Goal: Use online tool/utility

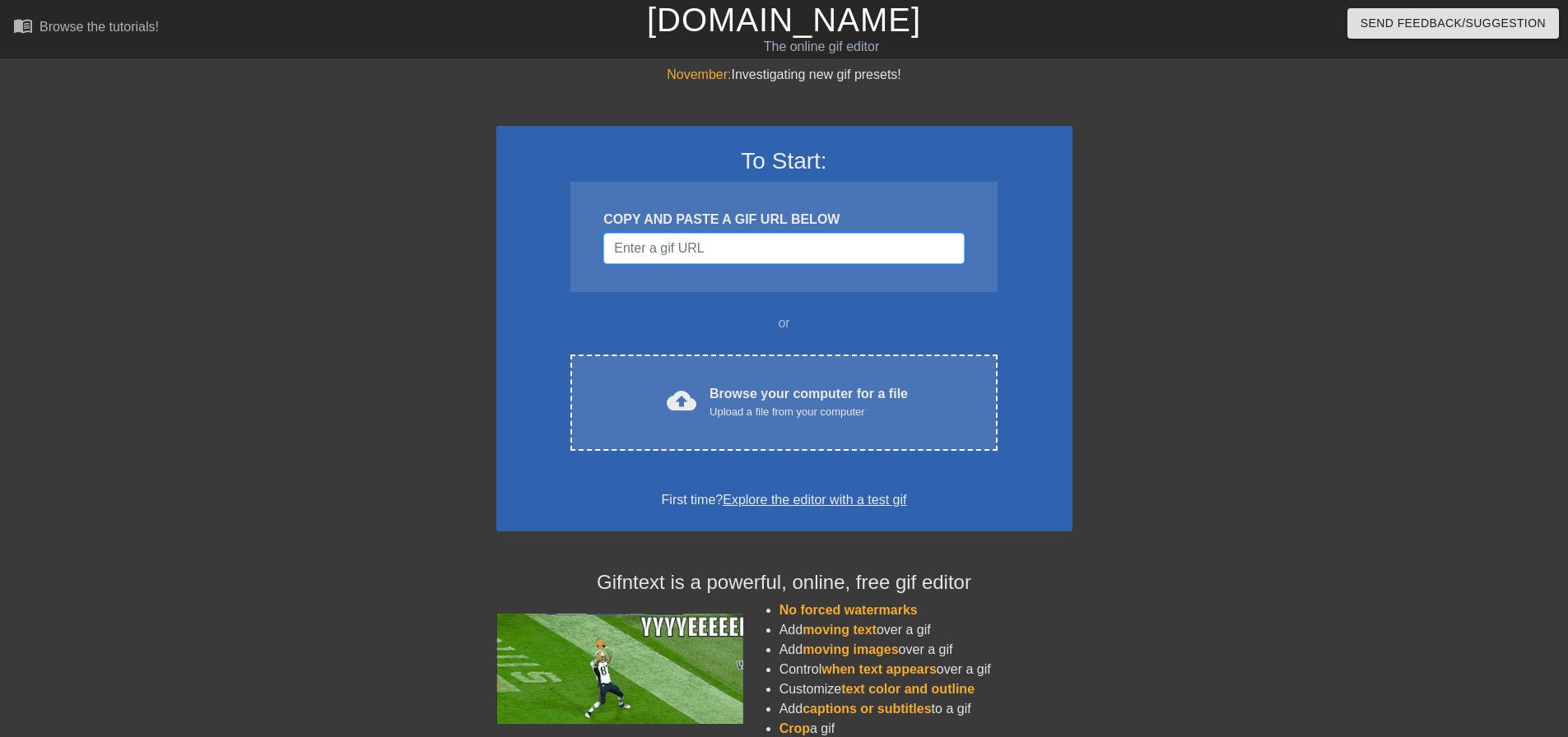
click at [673, 257] on input "Username" at bounding box center [783, 248] width 361 height 31
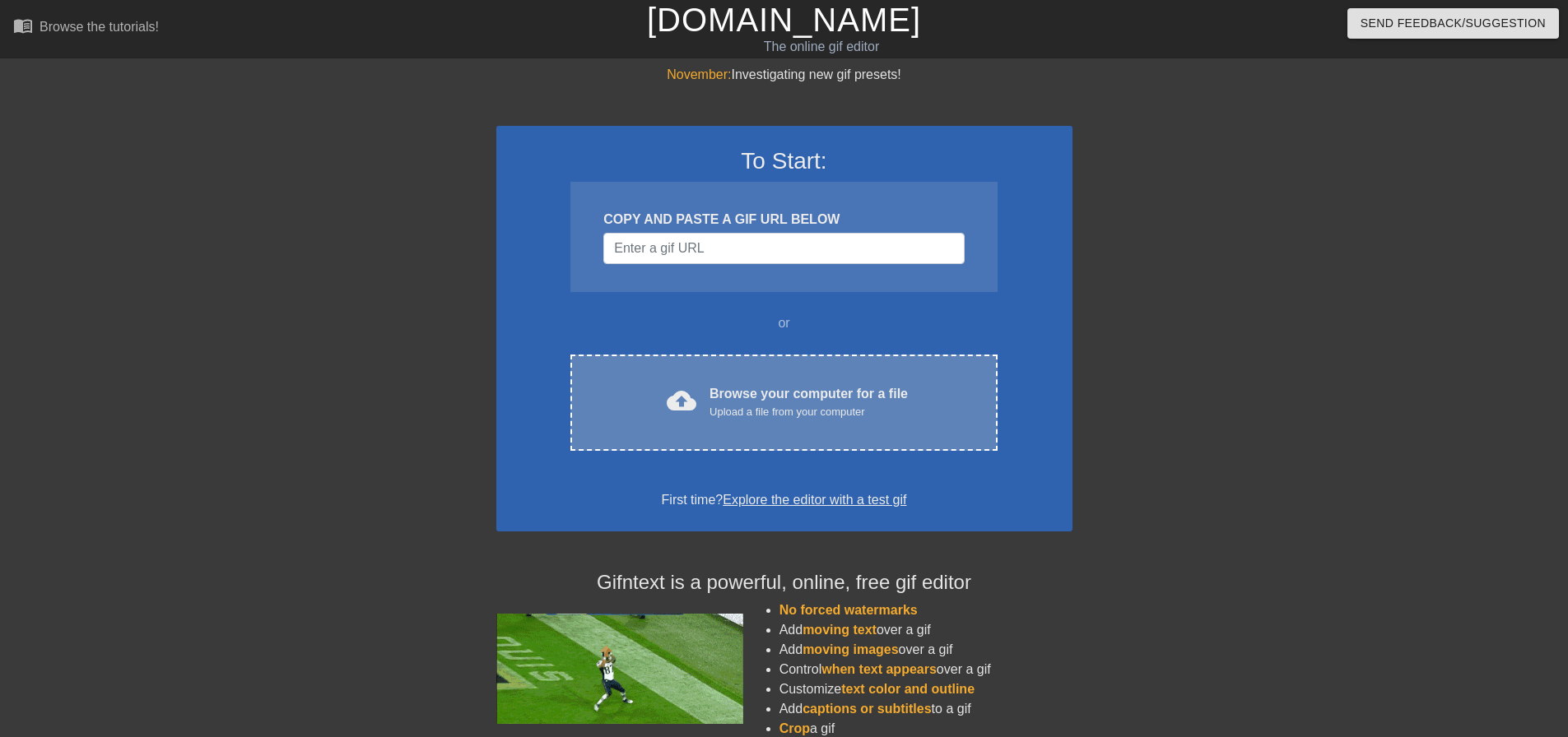
click at [736, 391] on div "Browse your computer for a file Upload a file from your computer" at bounding box center [809, 403] width 198 height 37
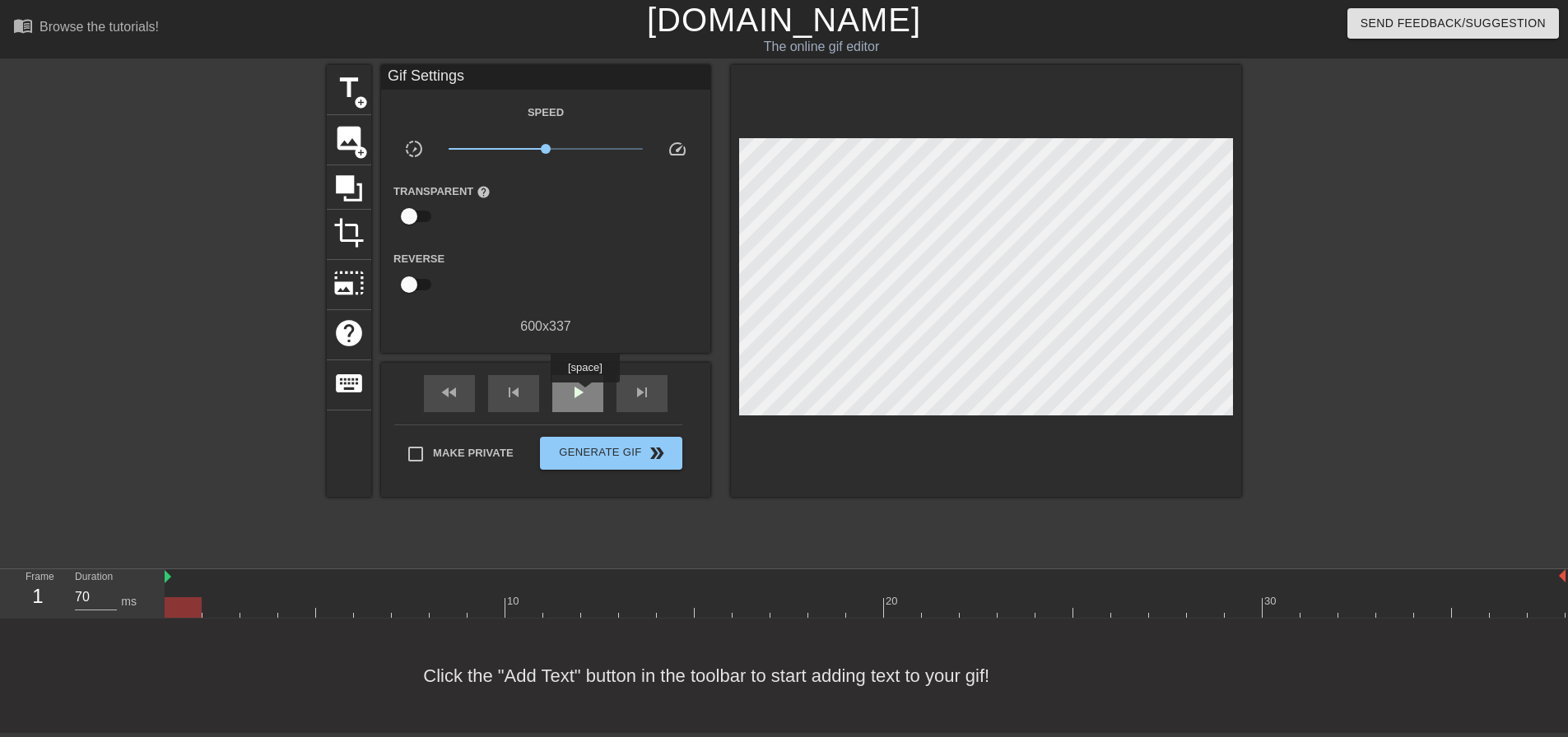
click at [585, 395] on span "play_arrow" at bounding box center [578, 393] width 20 height 20
click at [585, 394] on span "pause" at bounding box center [578, 393] width 20 height 20
click at [584, 394] on span "play_arrow" at bounding box center [578, 393] width 20 height 20
click at [575, 392] on span "pause" at bounding box center [578, 393] width 20 height 20
click at [503, 390] on div "skip_previous" at bounding box center [514, 394] width 51 height 37
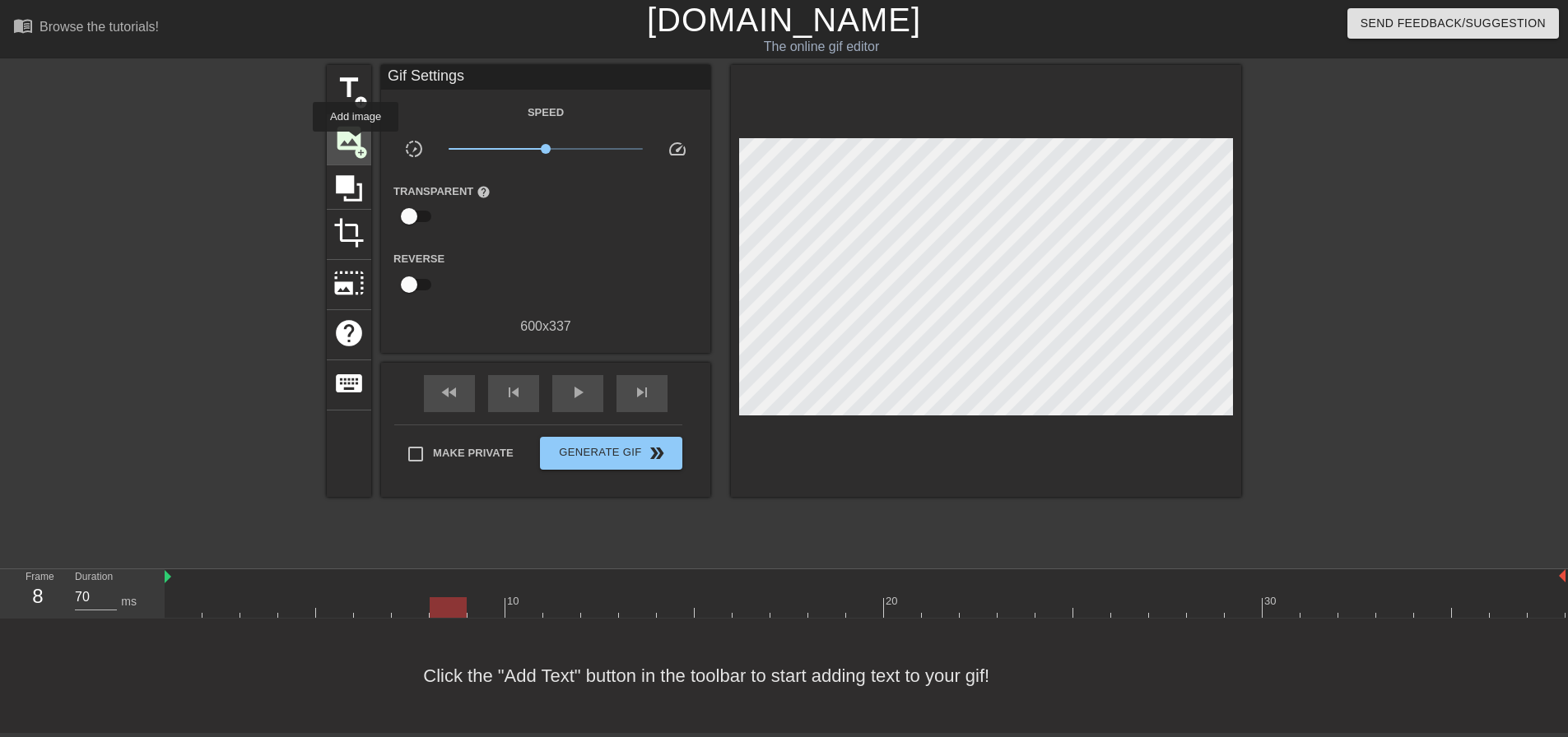
click at [355, 143] on span "image" at bounding box center [349, 138] width 31 height 31
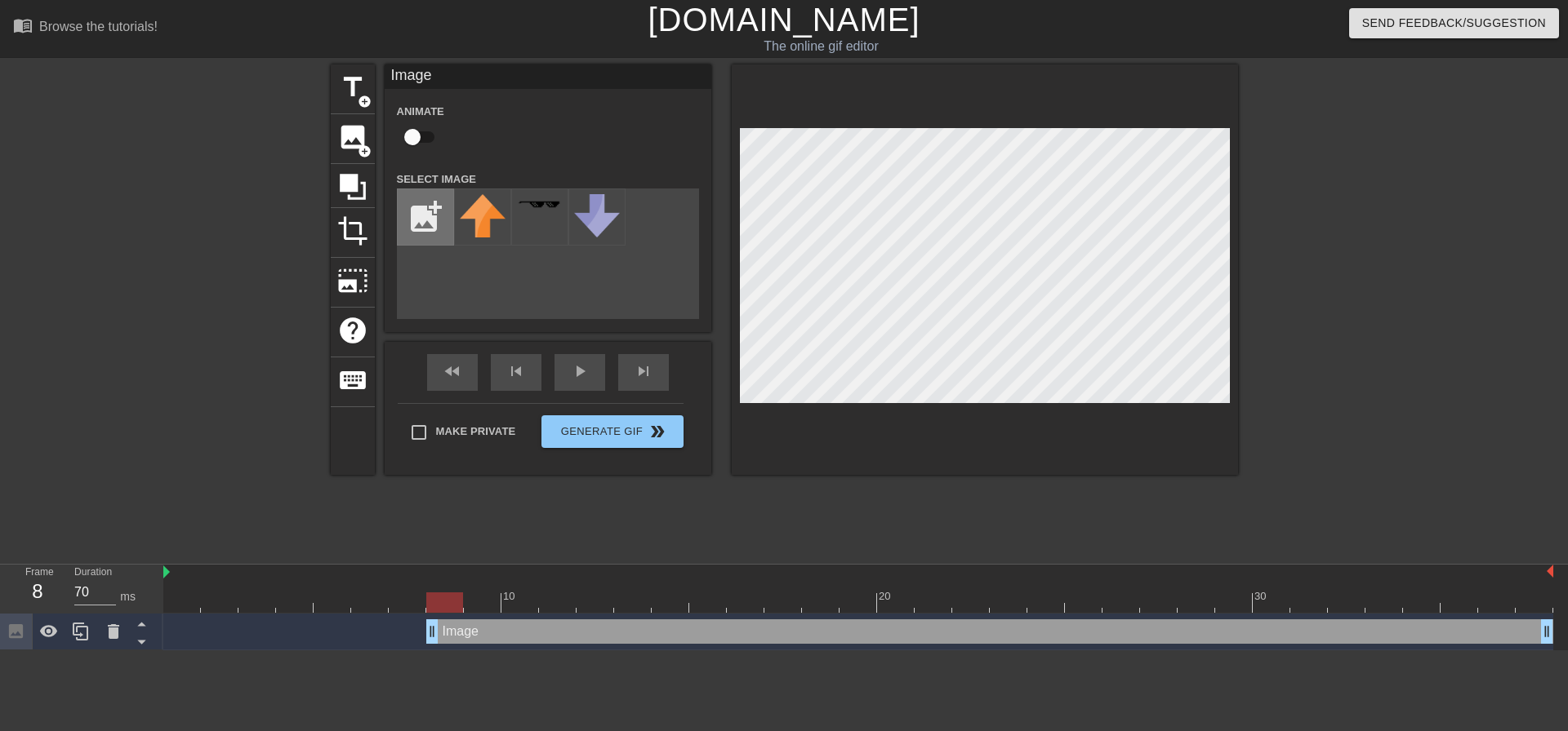
click at [436, 216] on input "file" at bounding box center [425, 216] width 55 height 55
type input "C:\fakepath\birdo no wordso.png"
click at [479, 216] on img at bounding box center [482, 216] width 45 height 44
click at [739, 281] on div at bounding box center [984, 269] width 507 height 410
click at [429, 137] on input "checkbox" at bounding box center [412, 137] width 93 height 31
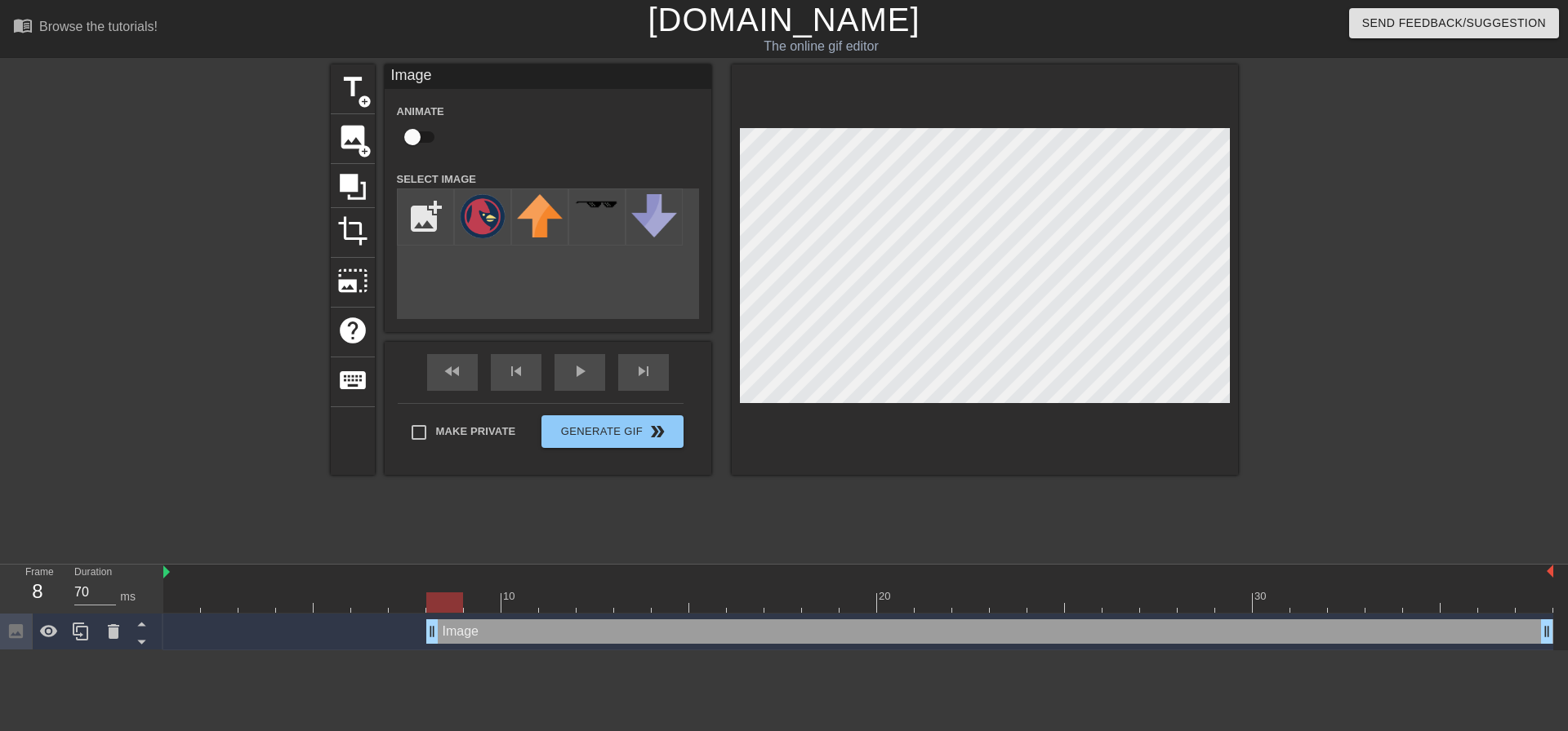
checkbox input "true"
click at [1012, 424] on div at bounding box center [984, 269] width 507 height 410
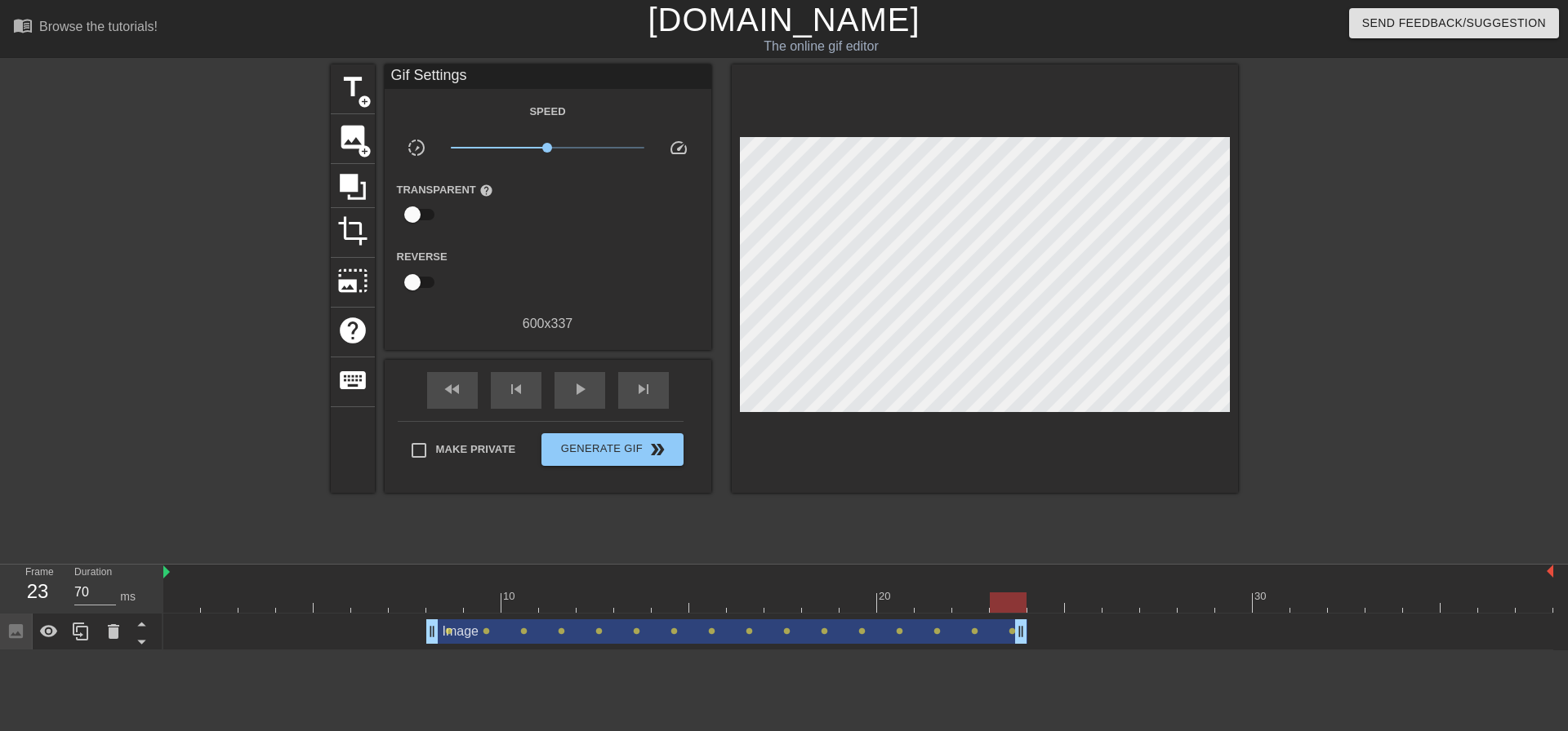
drag, startPoint x: 1547, startPoint y: 640, endPoint x: 1029, endPoint y: 611, distance: 518.8
click at [1029, 611] on div "10 20 30 Image drag_handle drag_handle lens lens lens lens lens lens lens lens …" at bounding box center [866, 608] width 1405 height 86
click at [1029, 611] on div at bounding box center [858, 602] width 1390 height 21
click at [583, 392] on span "play_arrow" at bounding box center [580, 390] width 20 height 20
click at [1002, 596] on div at bounding box center [858, 602] width 1390 height 21
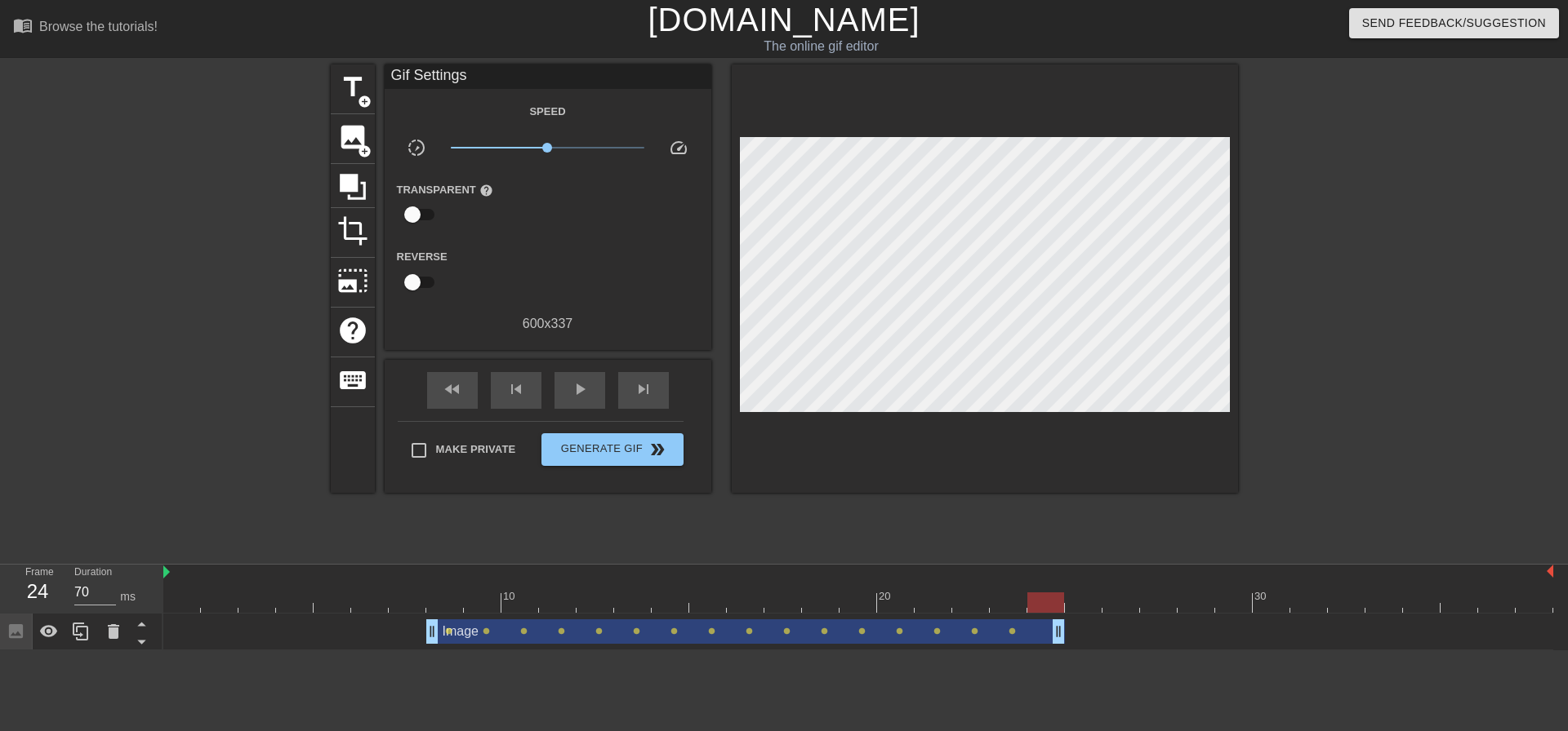
drag, startPoint x: 1023, startPoint y: 635, endPoint x: 1043, endPoint y: 636, distance: 20.0
click at [425, 590] on div at bounding box center [407, 592] width 37 height 21
click at [571, 392] on span "play_arrow" at bounding box center [580, 390] width 20 height 20
click at [582, 399] on div "pause" at bounding box center [580, 390] width 51 height 37
click at [1081, 603] on div at bounding box center [858, 602] width 1390 height 21
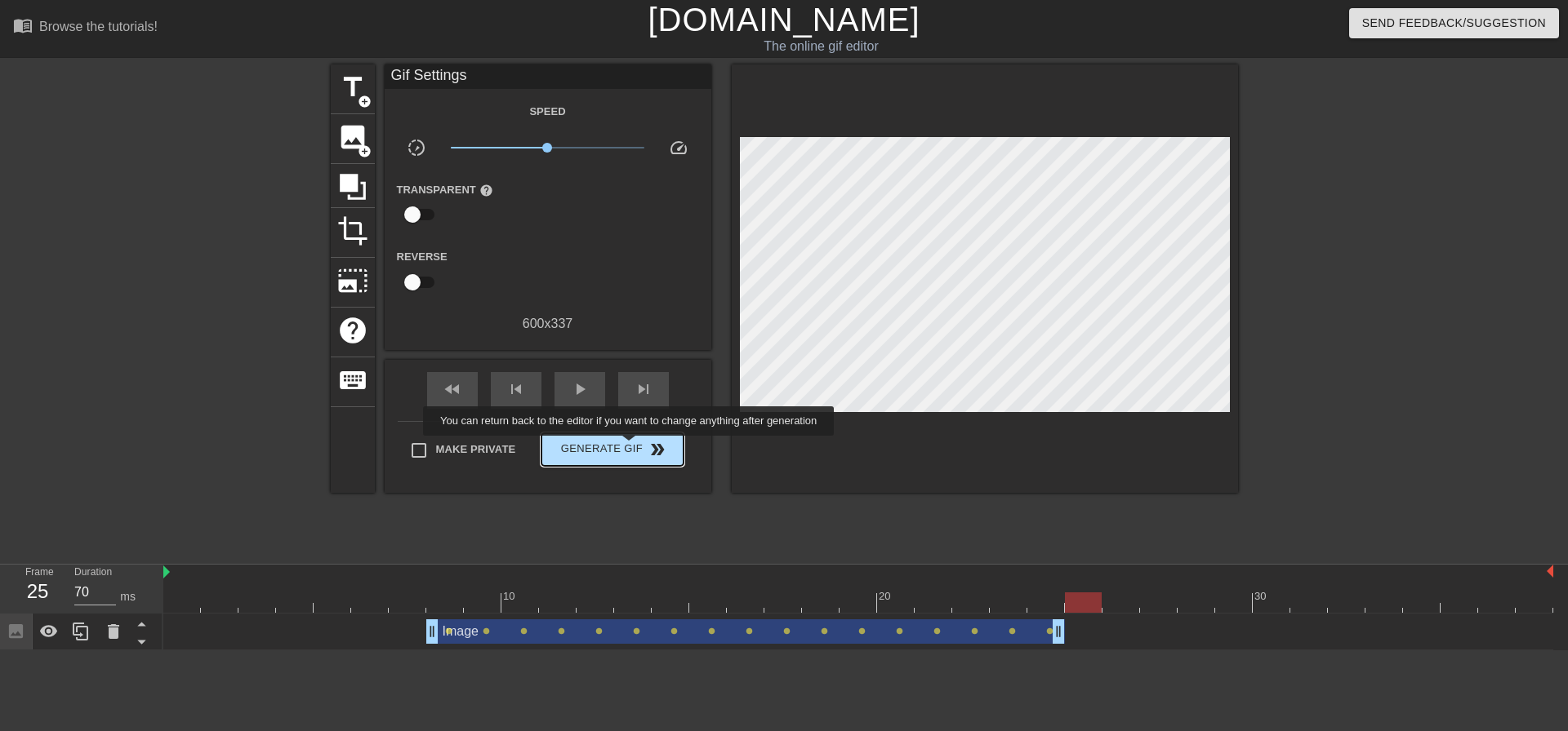
click at [631, 447] on span "Generate Gif double_arrow" at bounding box center [612, 450] width 128 height 20
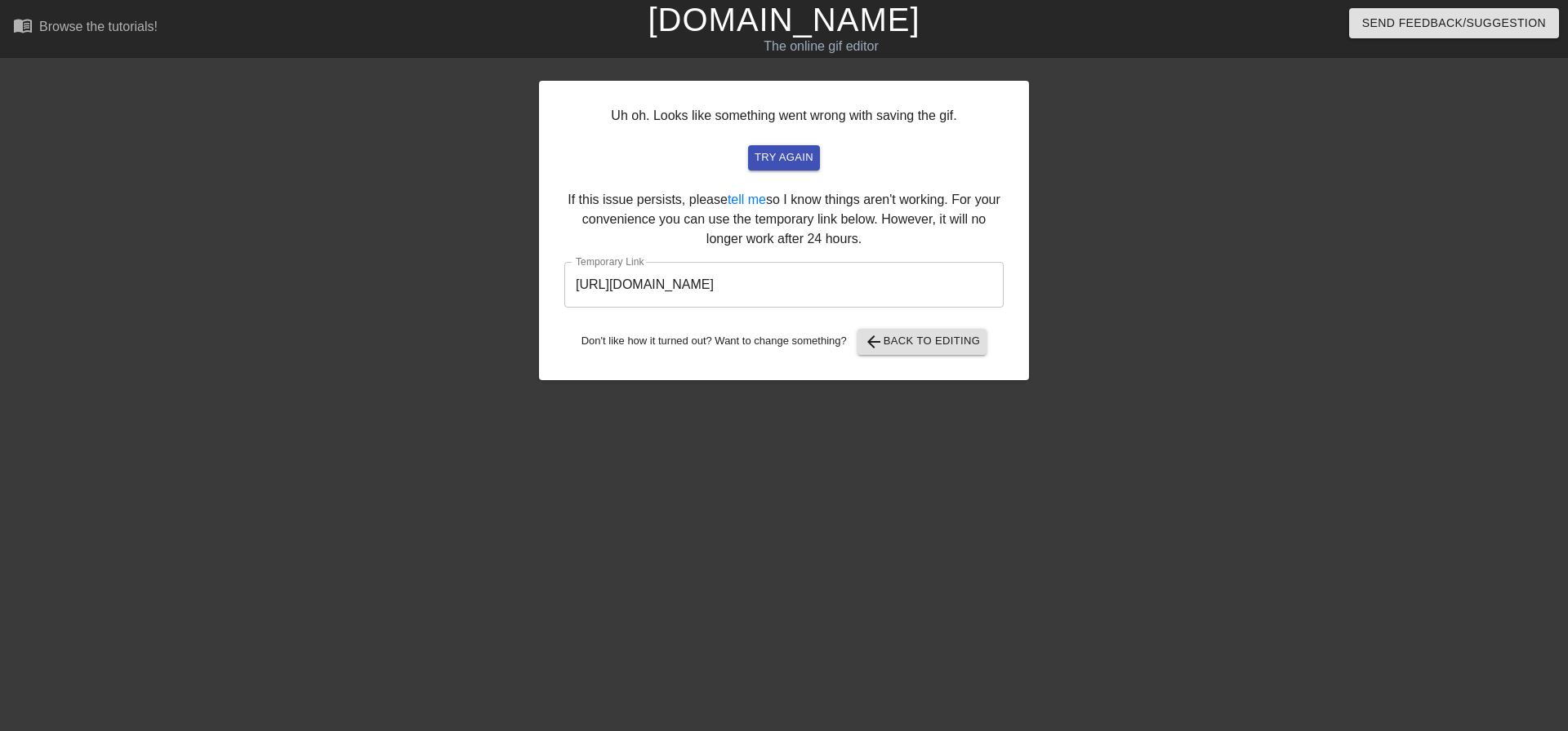
click at [821, 276] on input "[URL][DOMAIN_NAME]" at bounding box center [784, 284] width 440 height 45
